Goal: Navigation & Orientation: Find specific page/section

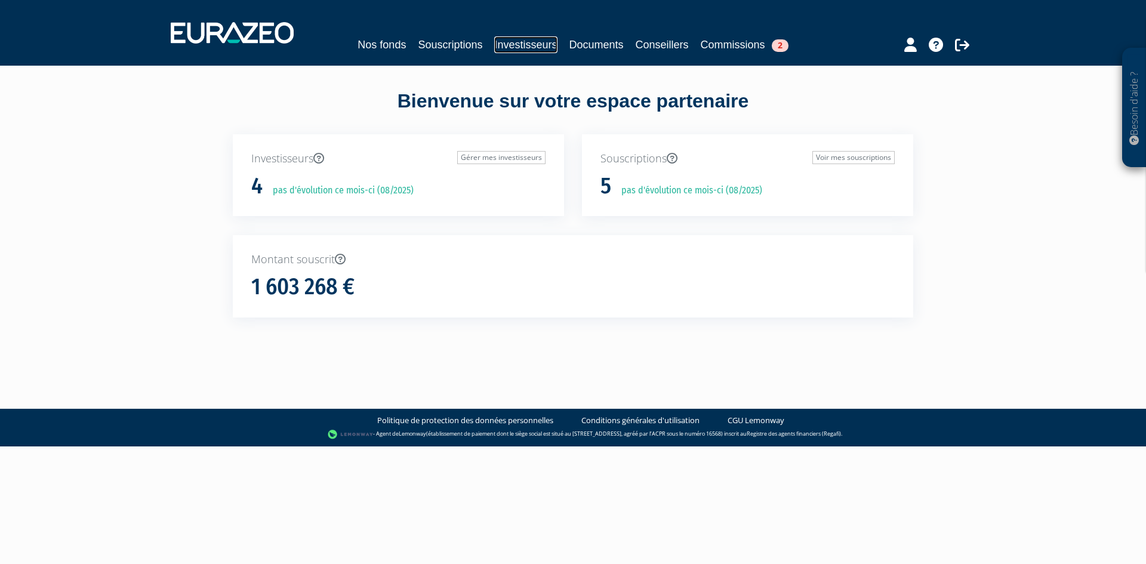
click at [524, 50] on link "Investisseurs" at bounding box center [525, 44] width 63 height 17
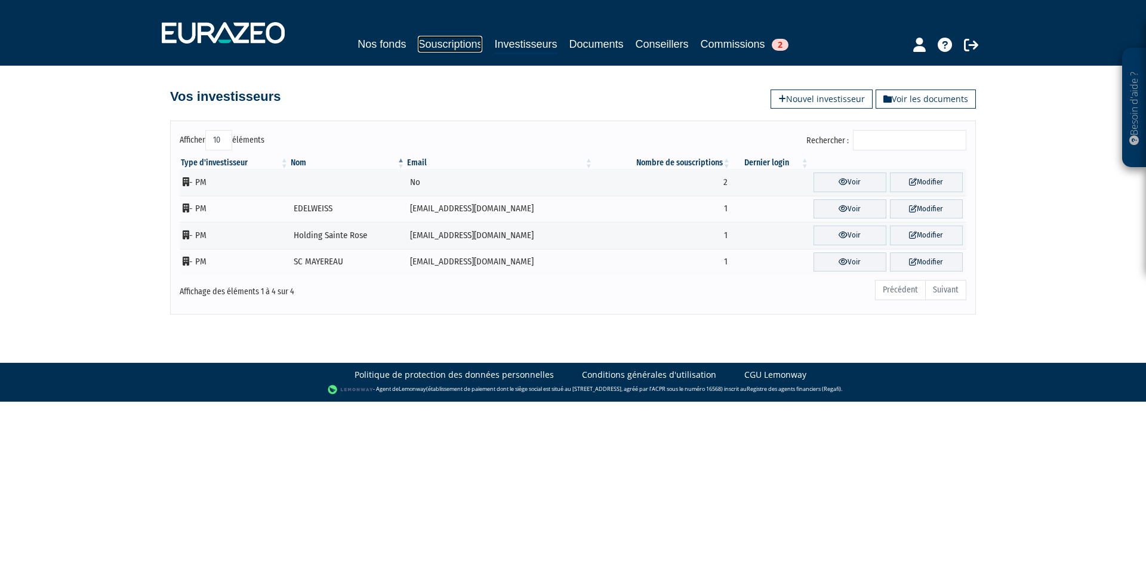
click at [457, 50] on link "Souscriptions" at bounding box center [450, 44] width 64 height 17
